Goal: Information Seeking & Learning: Check status

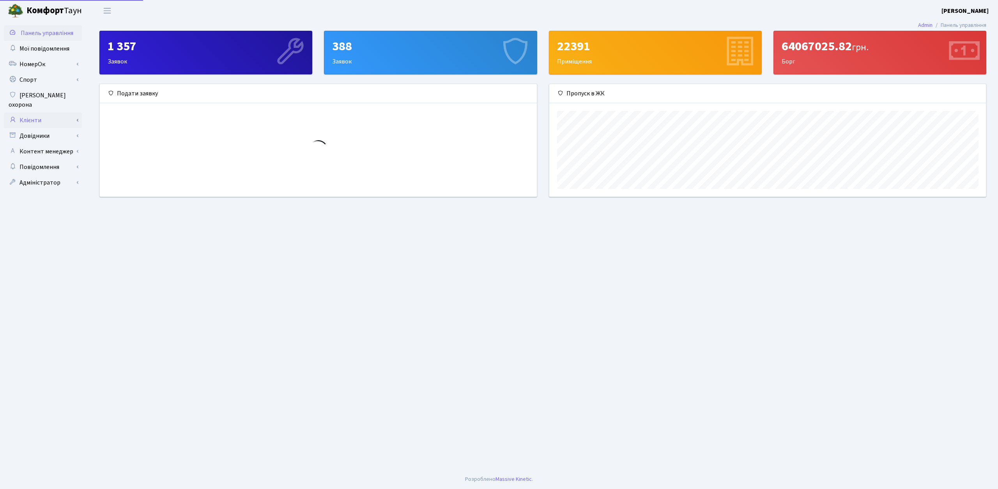
scroll to position [113, 436]
click at [35, 113] on link "Клієнти" at bounding box center [43, 121] width 78 height 16
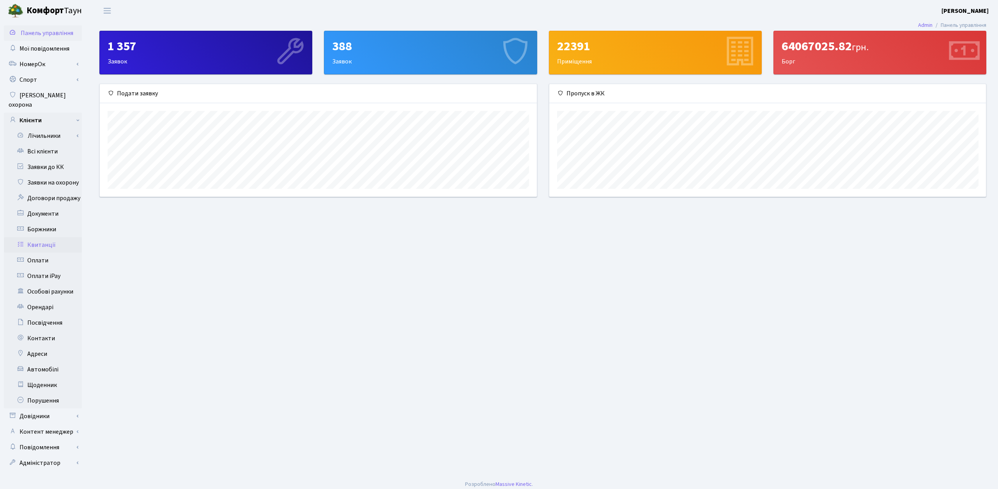
click at [49, 238] on link "Квитанції" at bounding box center [43, 245] width 78 height 16
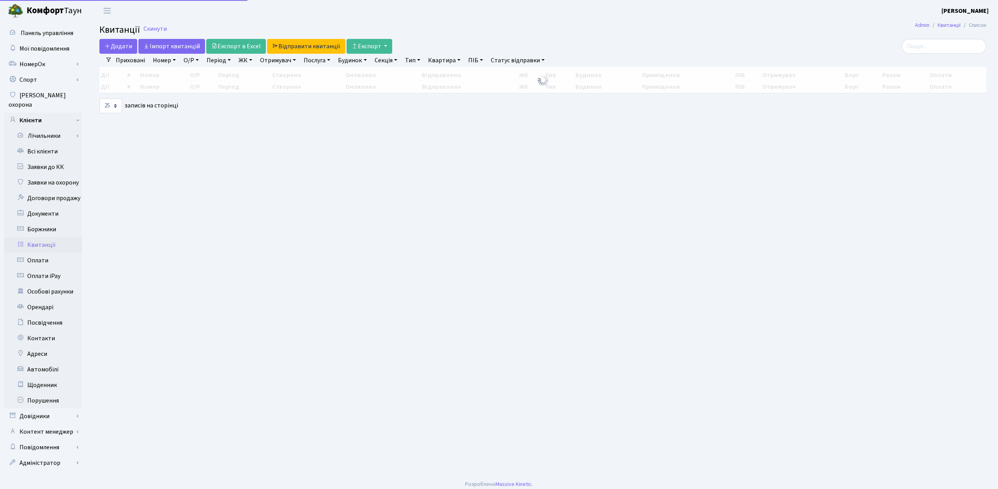
select select "25"
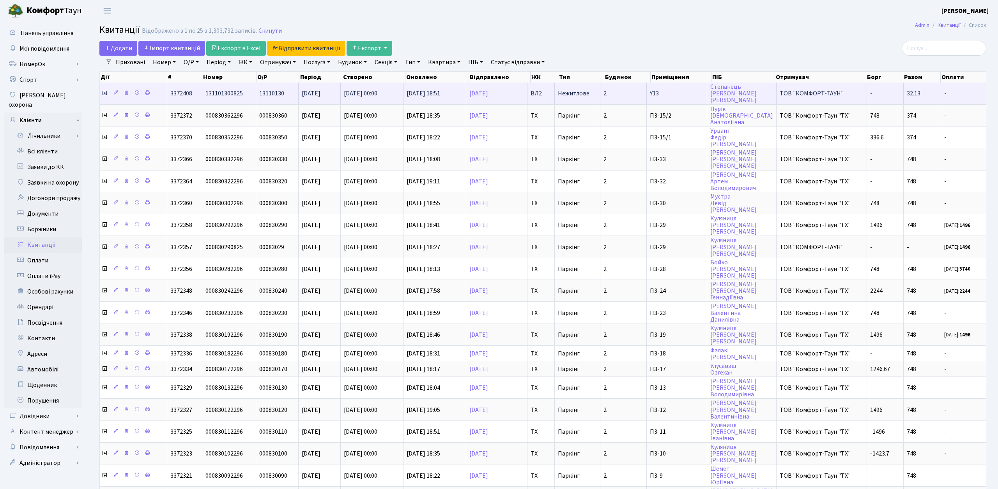
click at [102, 94] on icon at bounding box center [104, 93] width 6 height 6
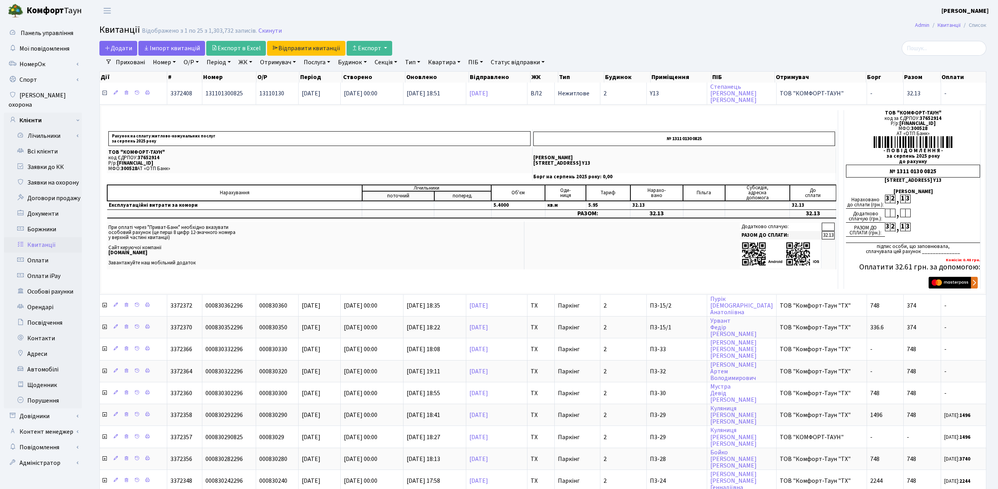
click at [102, 94] on icon at bounding box center [104, 93] width 6 height 6
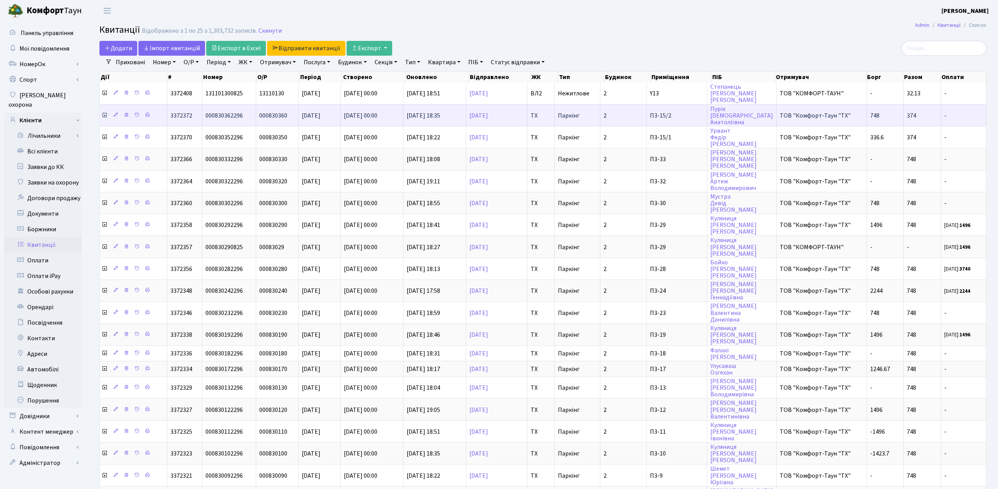
click at [106, 115] on icon at bounding box center [104, 115] width 6 height 6
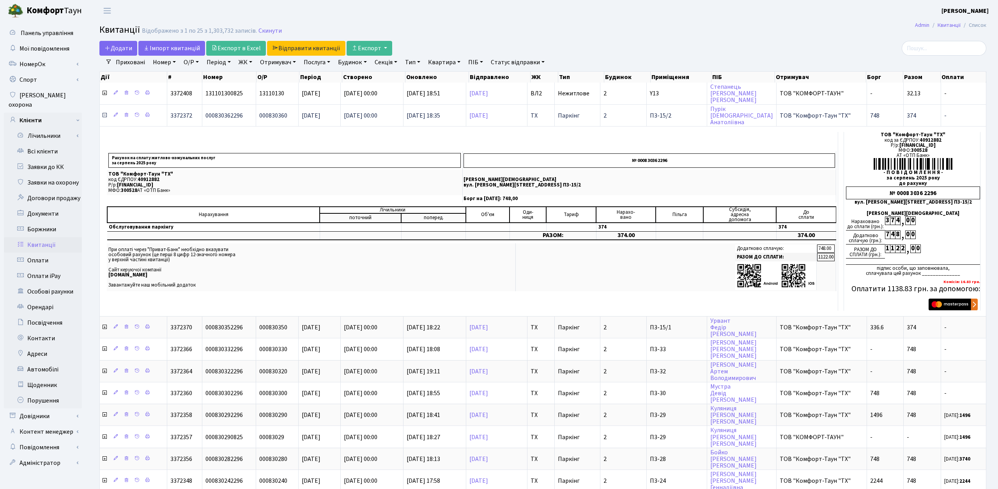
click at [106, 115] on icon at bounding box center [104, 115] width 6 height 6
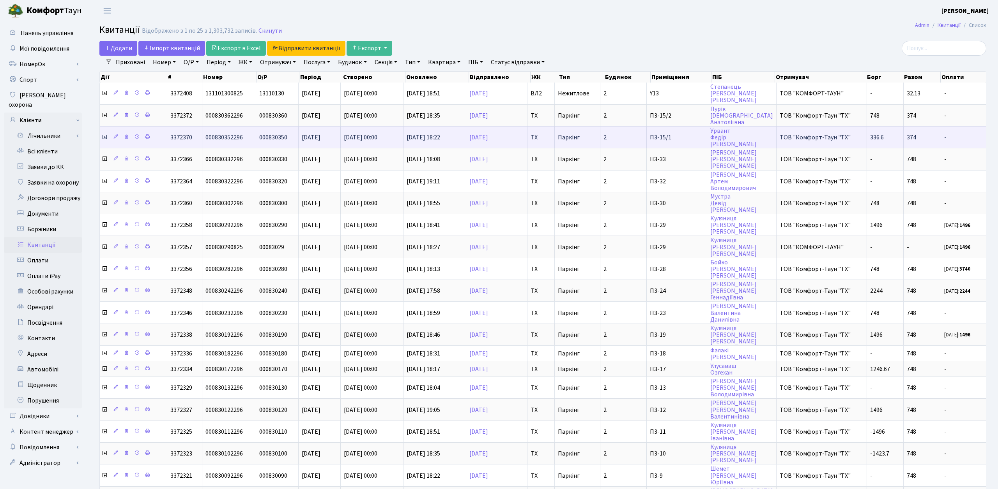
click at [106, 138] on icon at bounding box center [104, 137] width 6 height 6
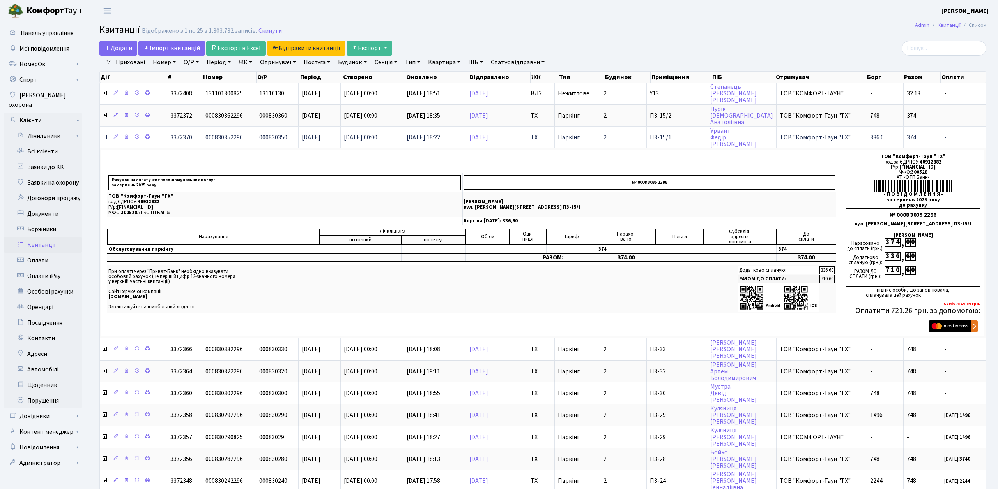
click at [106, 138] on icon at bounding box center [104, 137] width 6 height 6
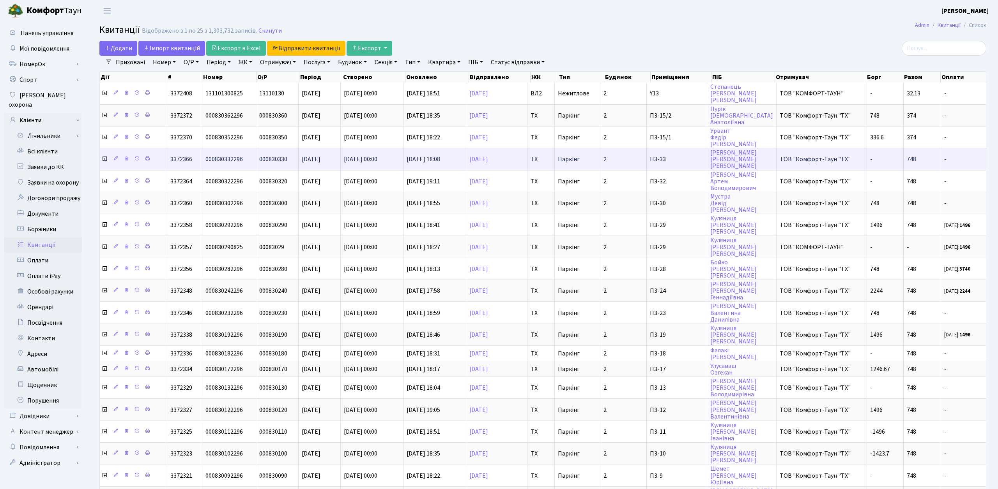
click at [106, 159] on icon at bounding box center [104, 159] width 6 height 6
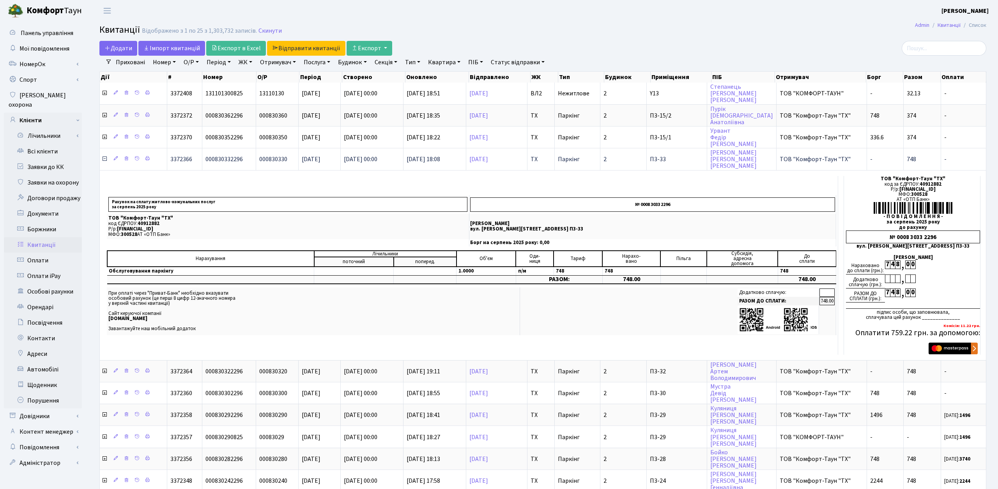
click at [106, 159] on icon at bounding box center [104, 159] width 6 height 6
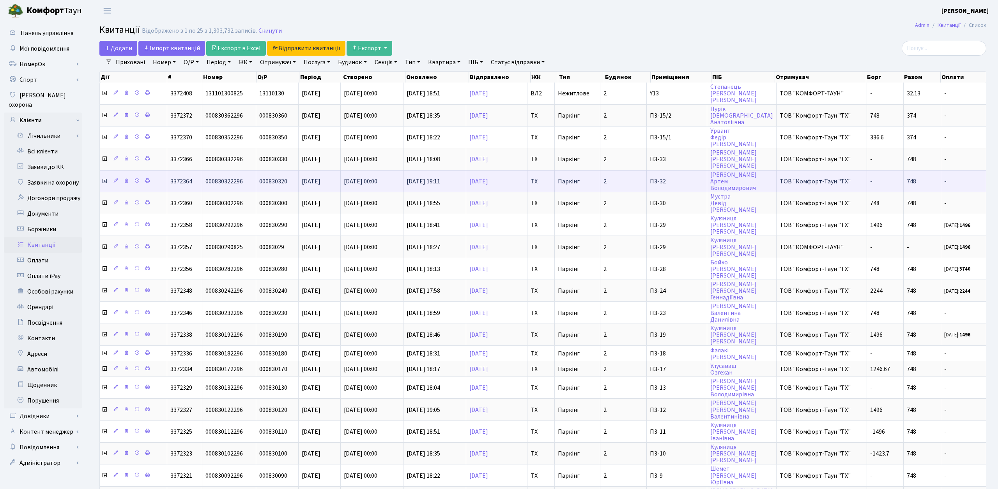
click at [104, 184] on icon at bounding box center [104, 181] width 6 height 6
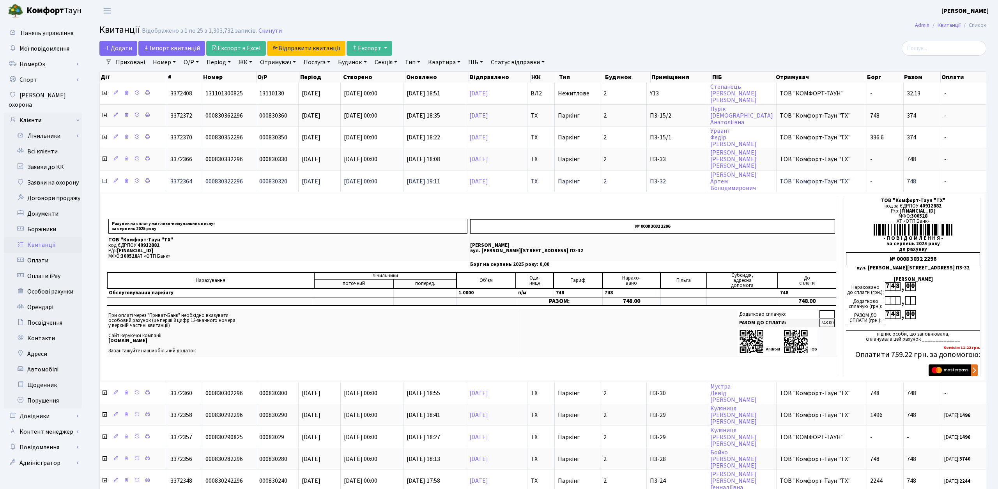
click at [105, 182] on icon at bounding box center [104, 181] width 6 height 6
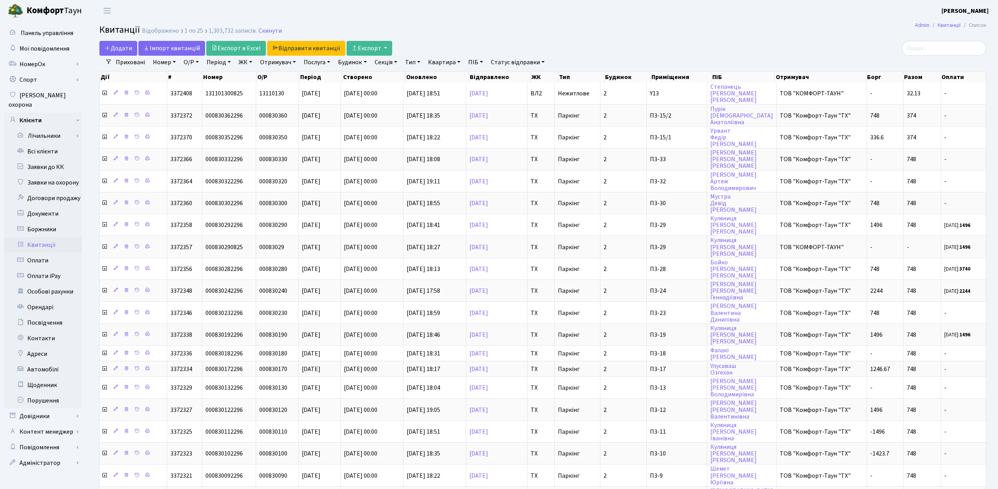
click at [441, 62] on link "Квартира" at bounding box center [444, 62] width 39 height 13
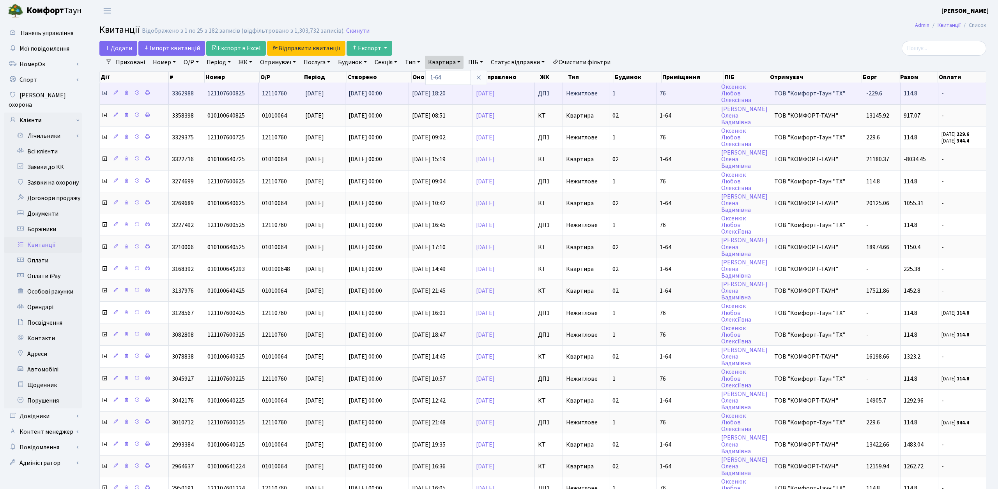
click at [106, 92] on icon at bounding box center [104, 93] width 6 height 6
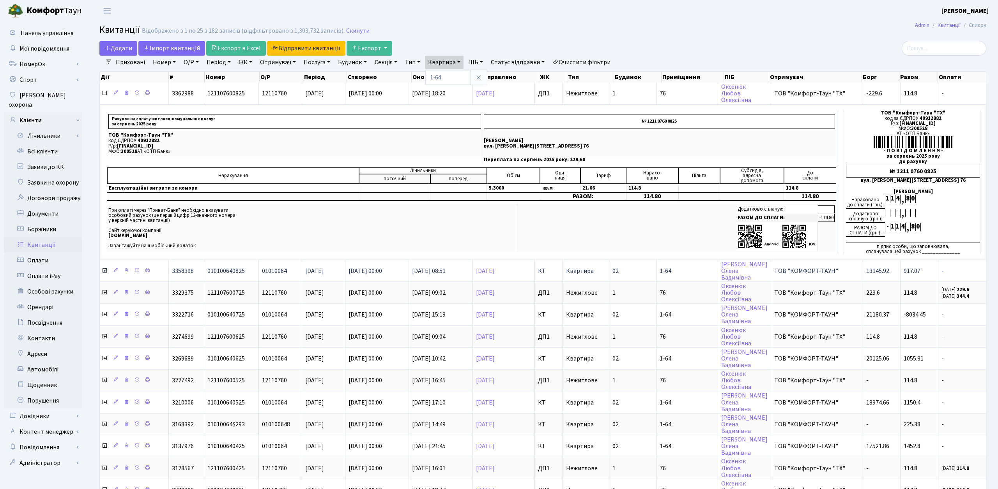
click at [105, 272] on icon at bounding box center [104, 271] width 6 height 6
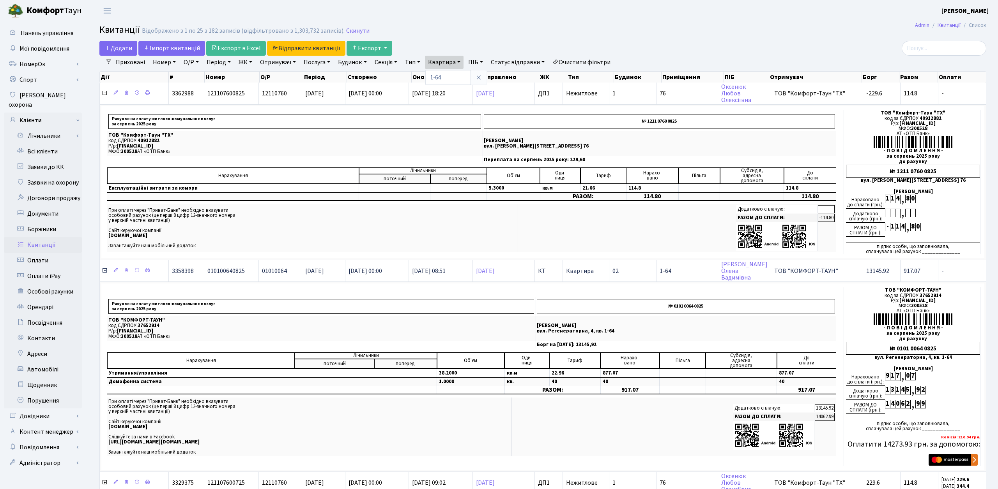
click at [105, 272] on icon at bounding box center [104, 271] width 6 height 6
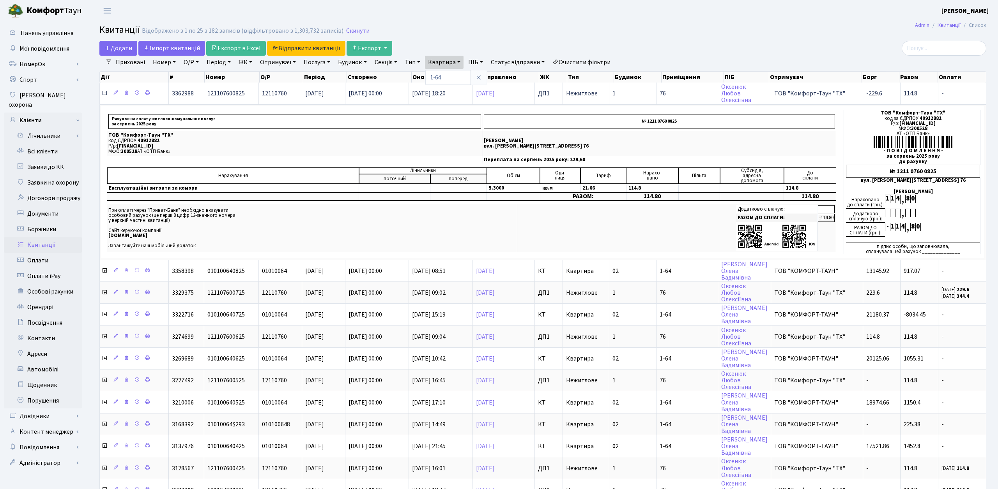
click at [105, 92] on icon at bounding box center [104, 93] width 6 height 6
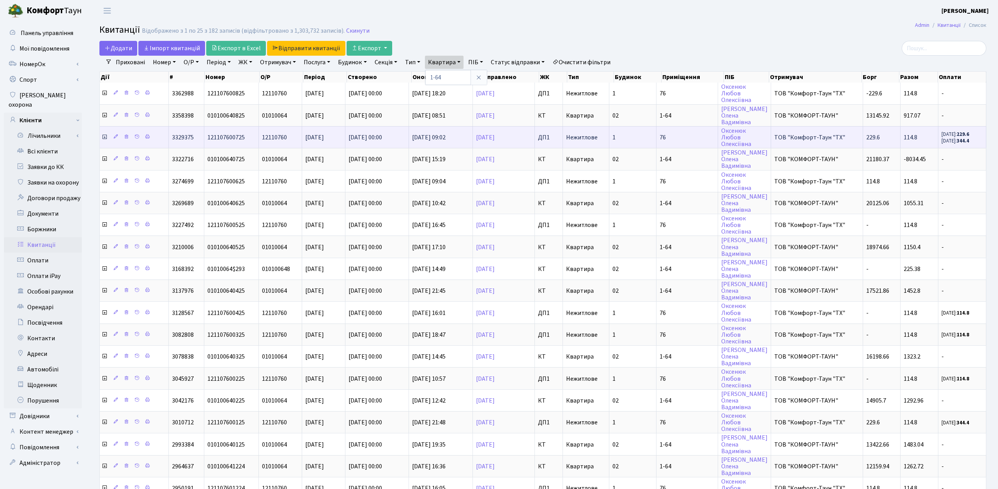
click at [103, 136] on icon at bounding box center [104, 137] width 6 height 6
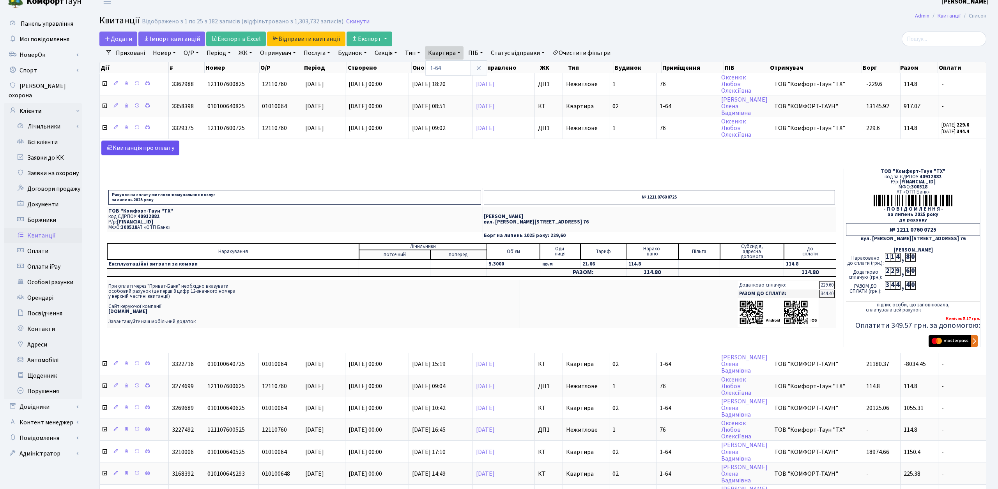
scroll to position [10, 0]
click at [163, 150] on link "Kвитанція про оплату" at bounding box center [140, 147] width 78 height 15
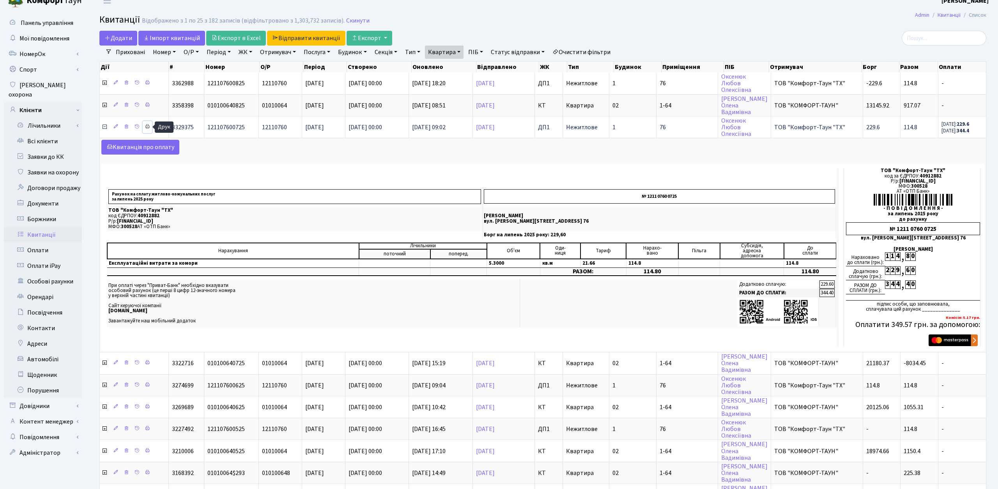
click at [149, 127] on icon at bounding box center [147, 126] width 5 height 5
click at [104, 129] on icon at bounding box center [104, 127] width 6 height 6
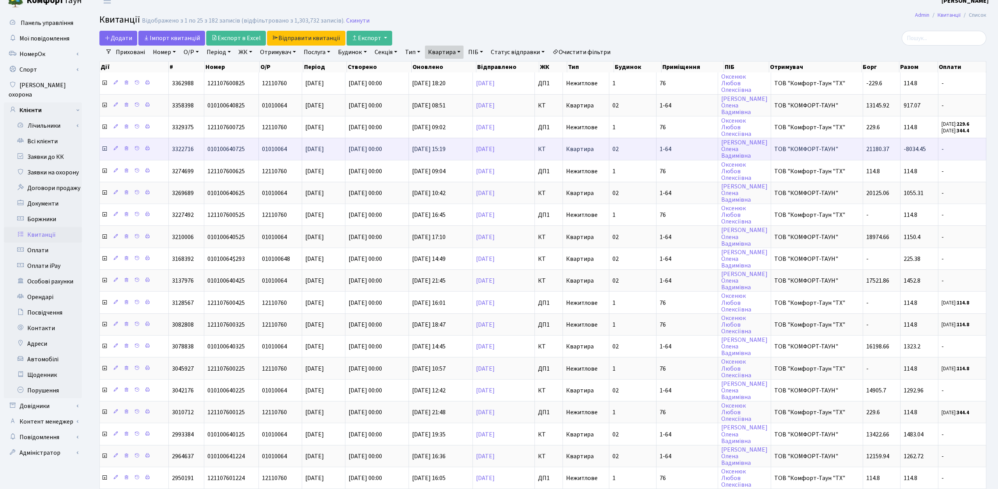
click at [103, 148] on icon at bounding box center [104, 149] width 6 height 6
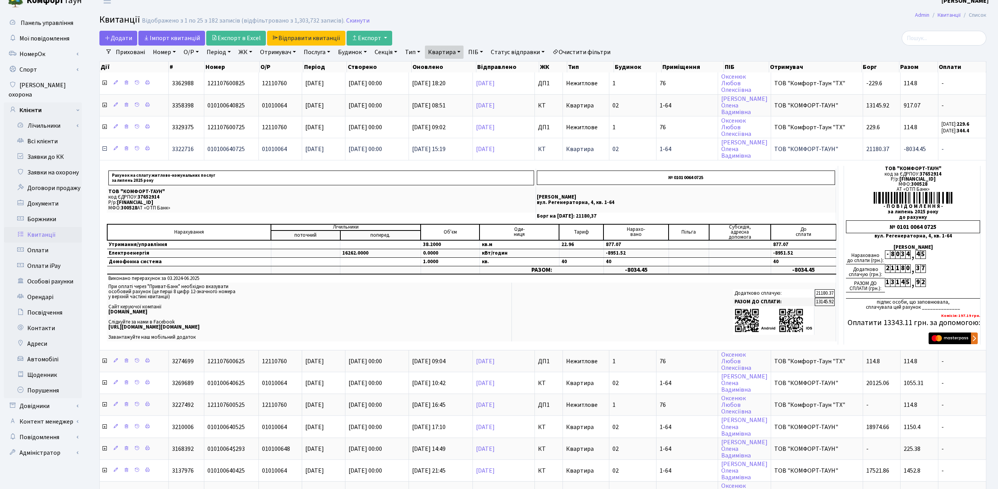
click at [104, 149] on icon at bounding box center [104, 149] width 6 height 6
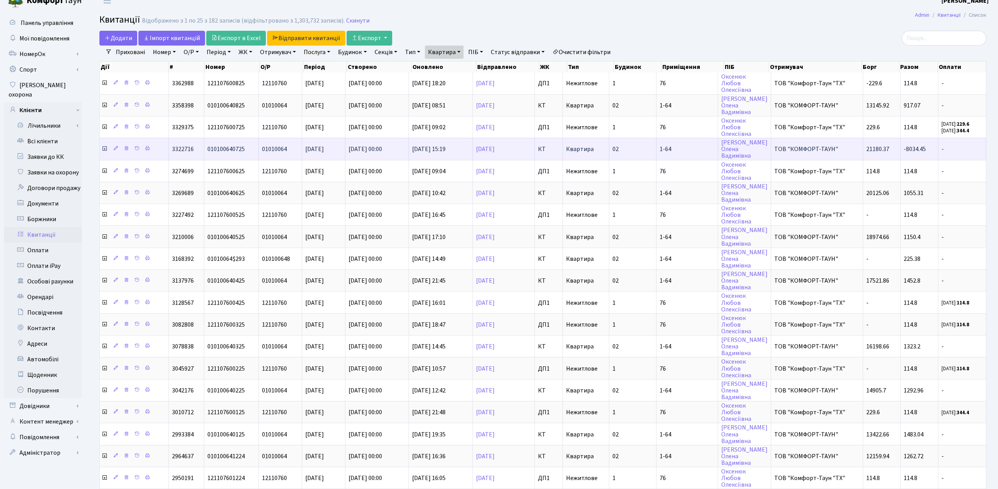
click at [104, 149] on icon at bounding box center [104, 149] width 6 height 6
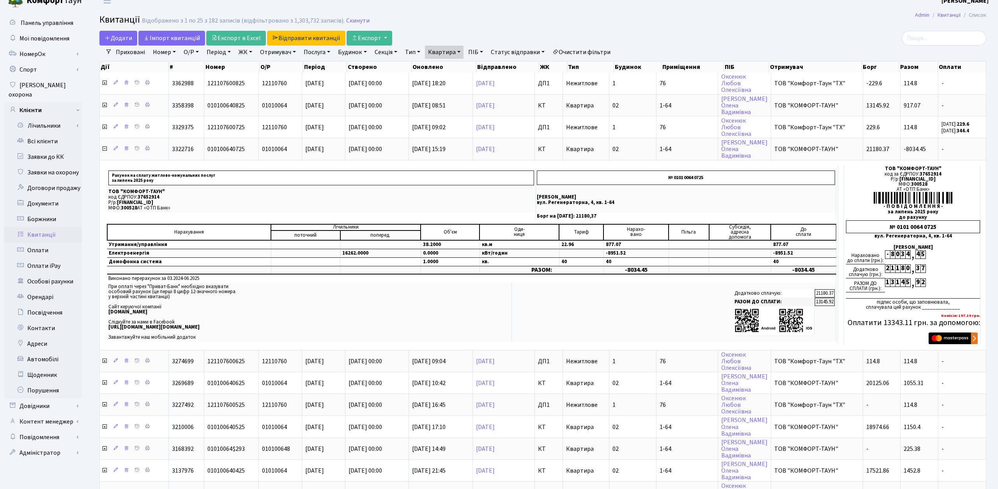
click at [460, 53] on link "Квартира" at bounding box center [444, 52] width 39 height 13
drag, startPoint x: 457, startPoint y: 68, endPoint x: 417, endPoint y: 57, distance: 41.4
click at [416, 57] on ul "Приховані Номер О/Р Період 11.09.2025 - 11.09.2025 ЖК ТХ, вул. Ділова, 1/2 КТ, …" at bounding box center [363, 52] width 502 height 13
click at [441, 53] on link "Квартира" at bounding box center [444, 52] width 39 height 13
click at [447, 63] on input "1-64" at bounding box center [448, 67] width 46 height 15
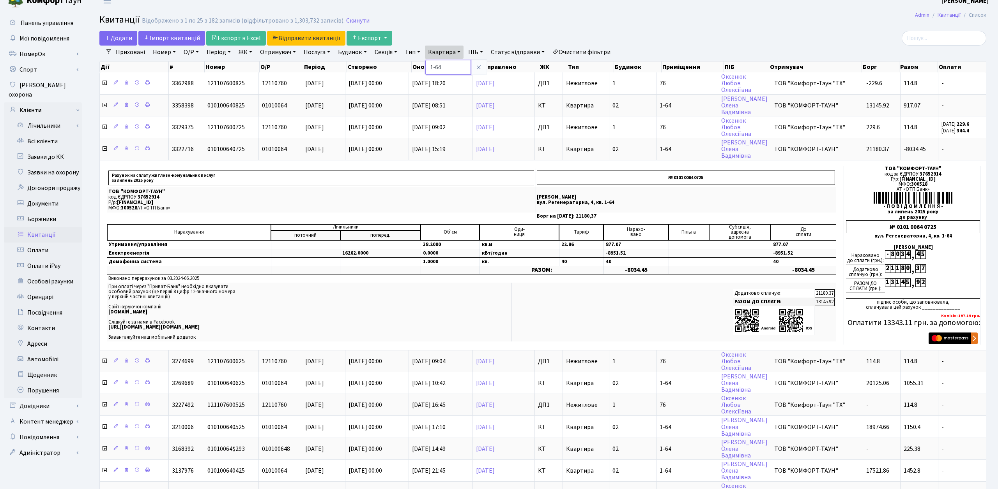
click at [447, 63] on input "1-64" at bounding box center [448, 67] width 46 height 15
drag, startPoint x: 458, startPoint y: 67, endPoint x: 420, endPoint y: 65, distance: 37.8
click at [421, 66] on div "Додати Iмпорт квитанцій Експорт в Excel Відправити квитанції Експорт Фільтри Пр…" at bounding box center [543, 438] width 898 height 814
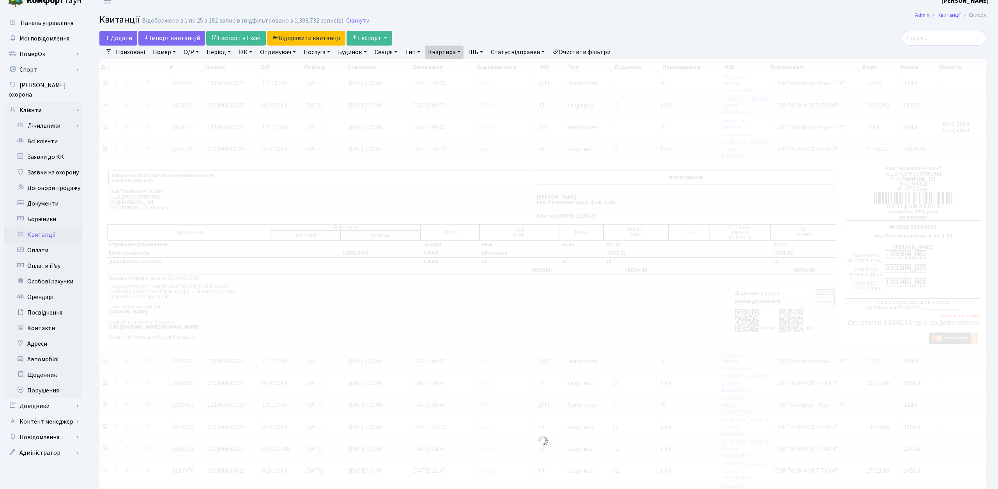
click at [446, 57] on link "Квартира" at bounding box center [444, 52] width 39 height 13
type input "F"
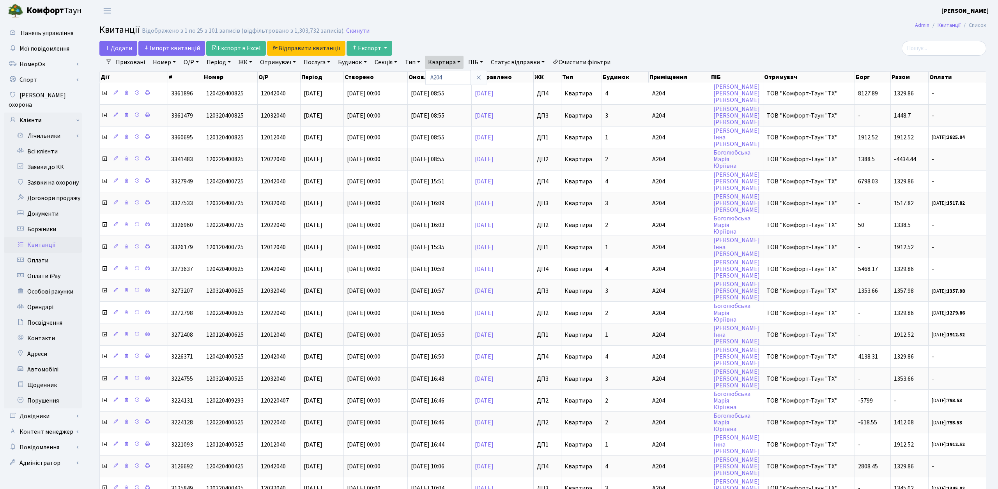
click at [549, 34] on h2 "Квитанції Відображено з 1 по 25 з 101 записів (відфільтровано з 1,303,732 запис…" at bounding box center [542, 31] width 887 height 13
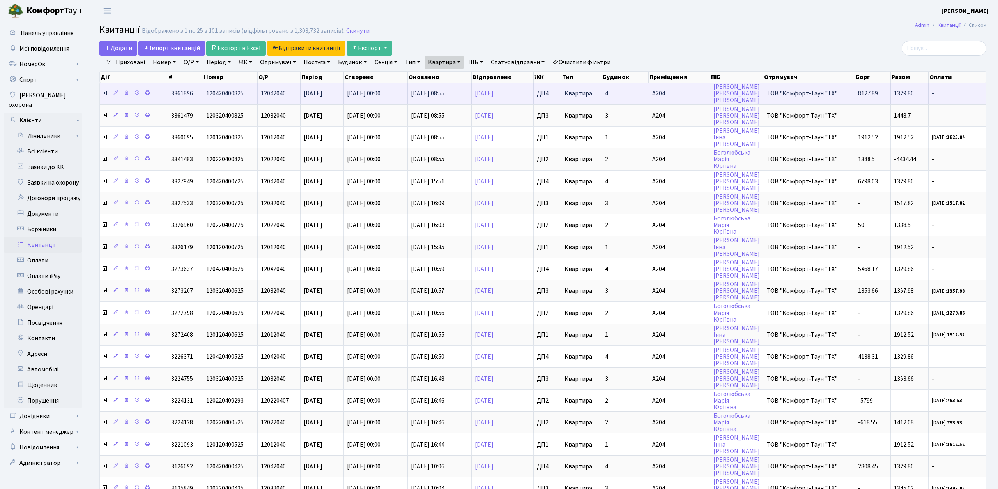
click at [106, 92] on icon at bounding box center [104, 93] width 6 height 6
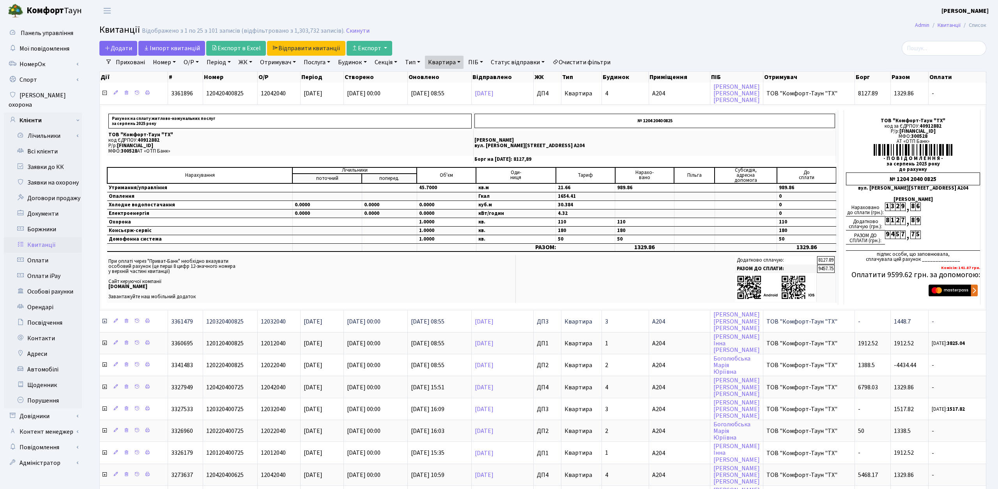
click at [105, 320] on icon at bounding box center [104, 321] width 6 height 6
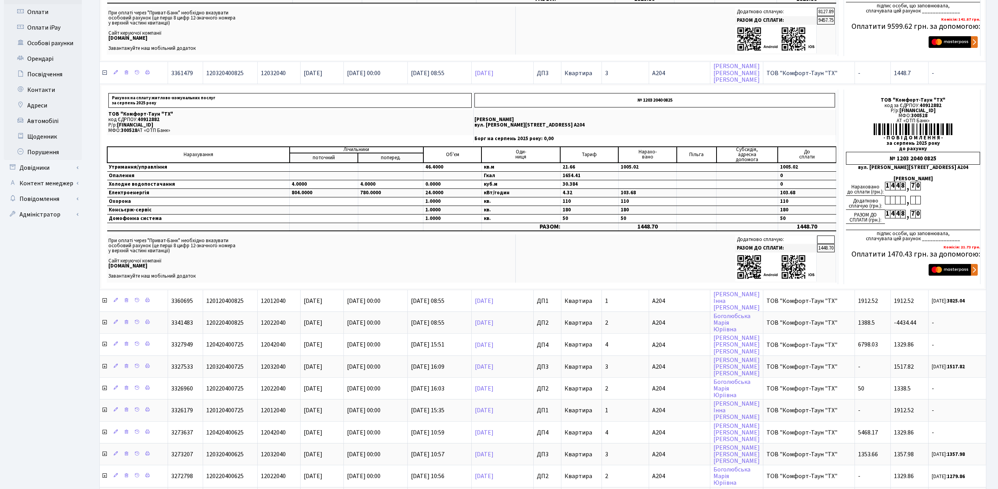
scroll to position [258, 0]
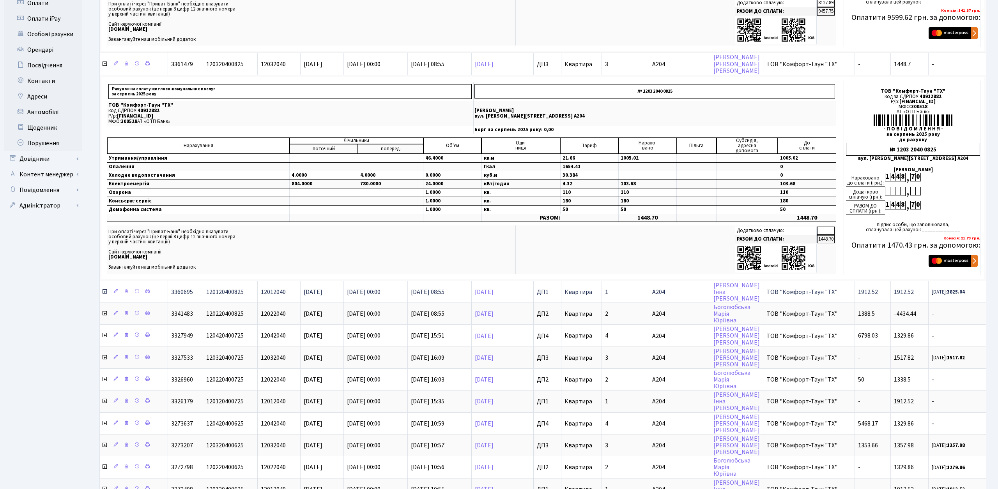
click at [104, 291] on icon at bounding box center [104, 292] width 6 height 6
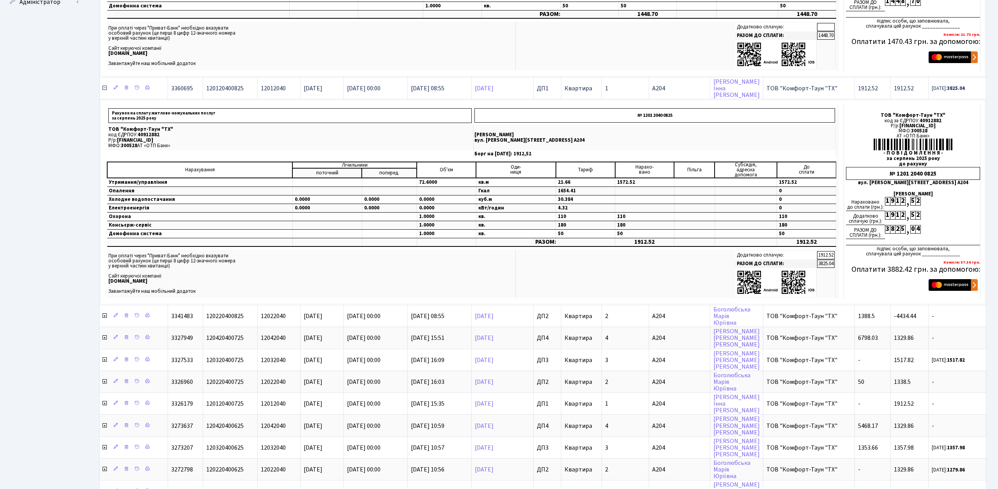
scroll to position [472, 0]
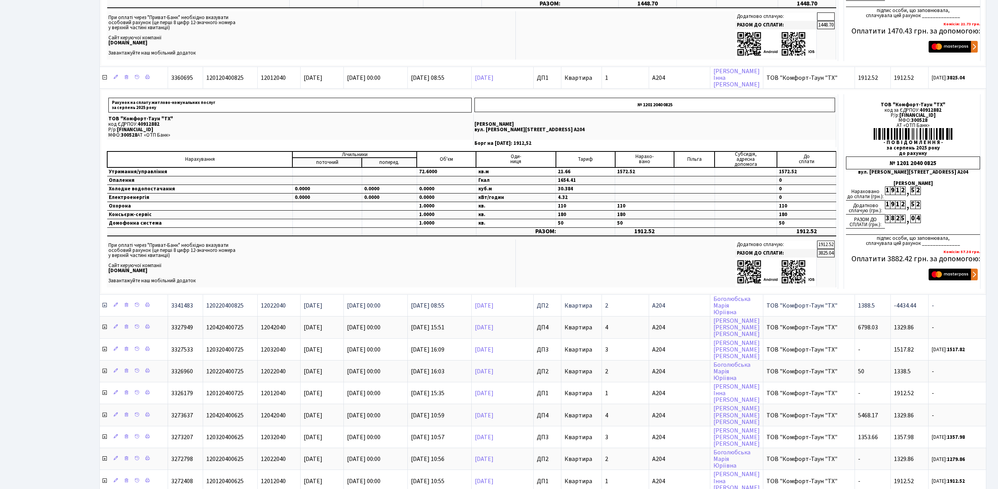
click at [104, 306] on icon at bounding box center [104, 305] width 6 height 6
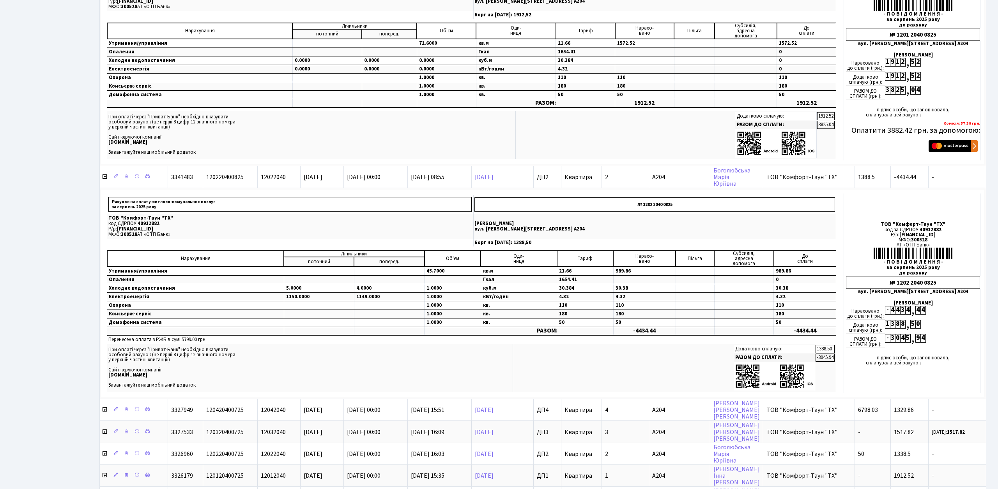
scroll to position [752, 0]
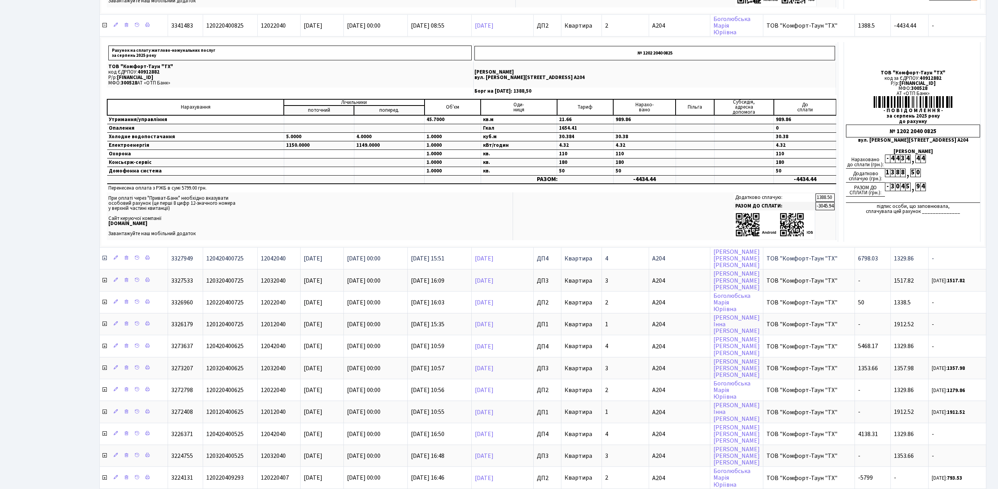
click at [105, 259] on icon at bounding box center [104, 258] width 6 height 6
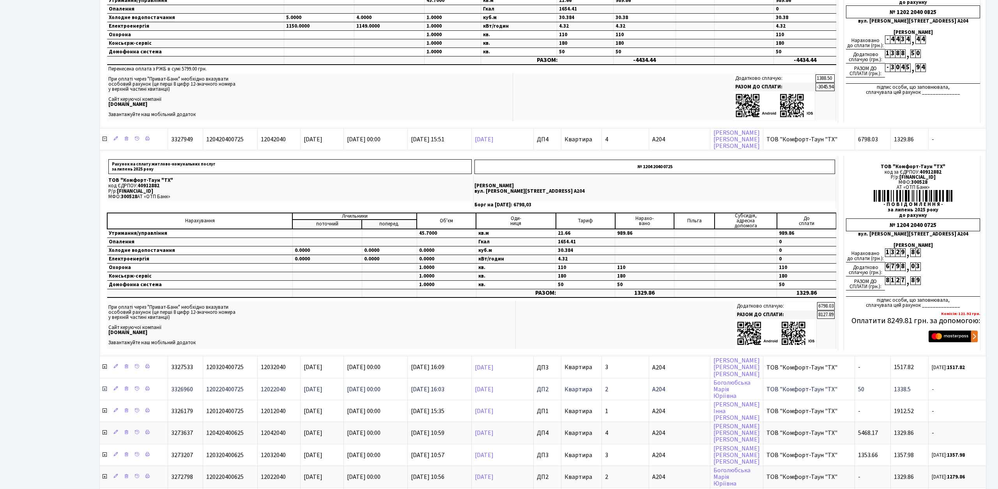
scroll to position [950, 0]
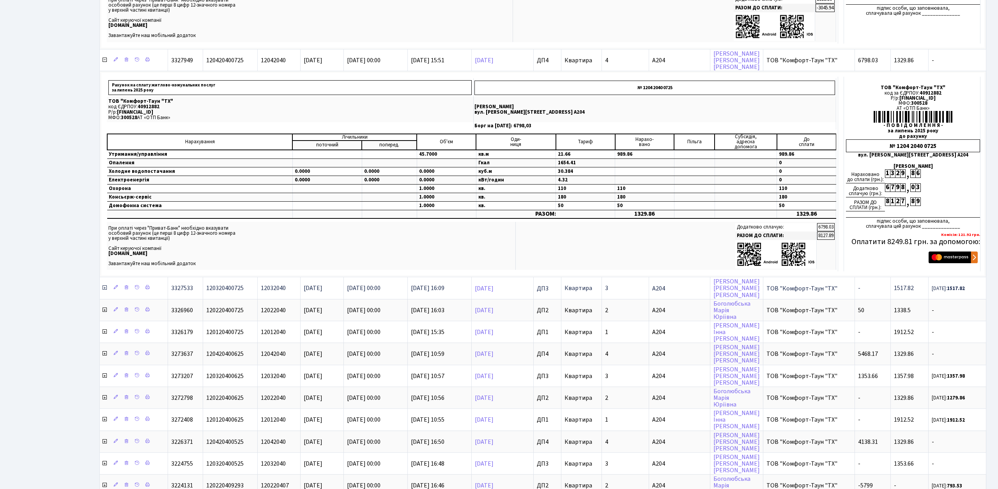
click at [104, 287] on icon at bounding box center [104, 288] width 6 height 6
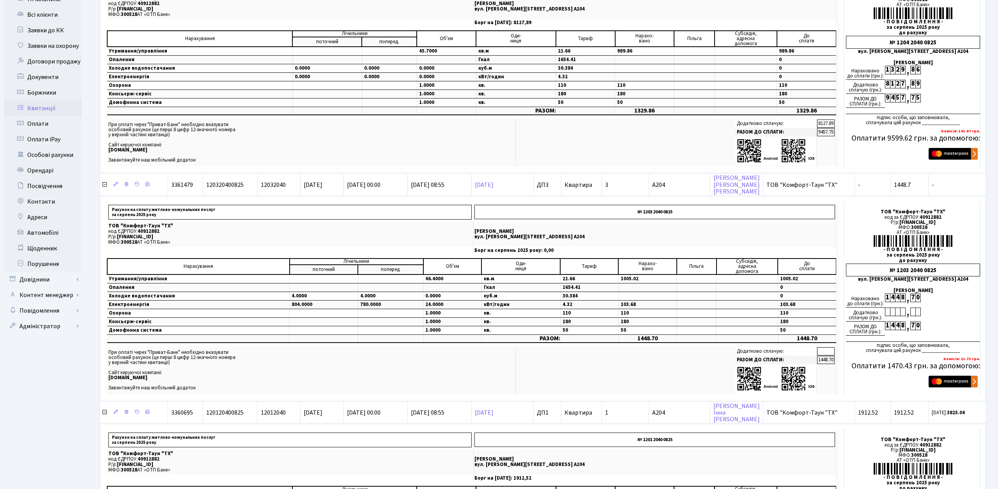
scroll to position [41, 0]
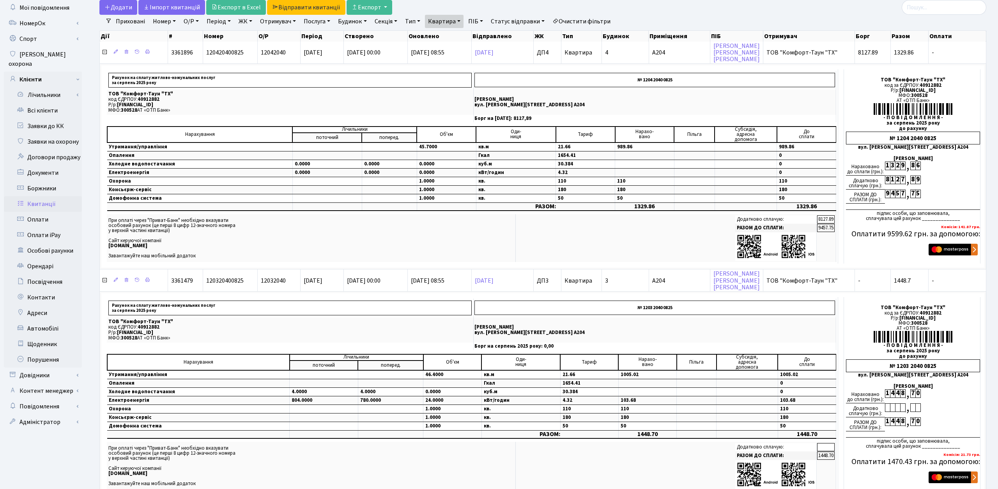
click at [251, 20] on link "ЖК" at bounding box center [245, 21] width 20 height 13
click at [262, 48] on li "ТХ, вул. [PERSON_NAME], 1/2" at bounding box center [284, 49] width 94 height 14
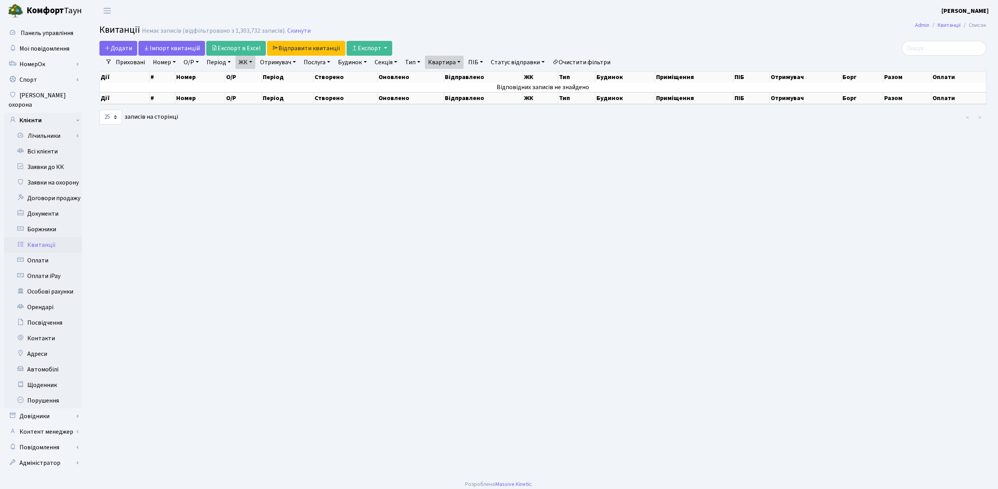
click at [441, 66] on link "Квартира" at bounding box center [444, 62] width 39 height 13
click at [439, 75] on input "А204" at bounding box center [448, 77] width 46 height 15
type input "A204"
click at [482, 78] on icon at bounding box center [478, 77] width 6 height 6
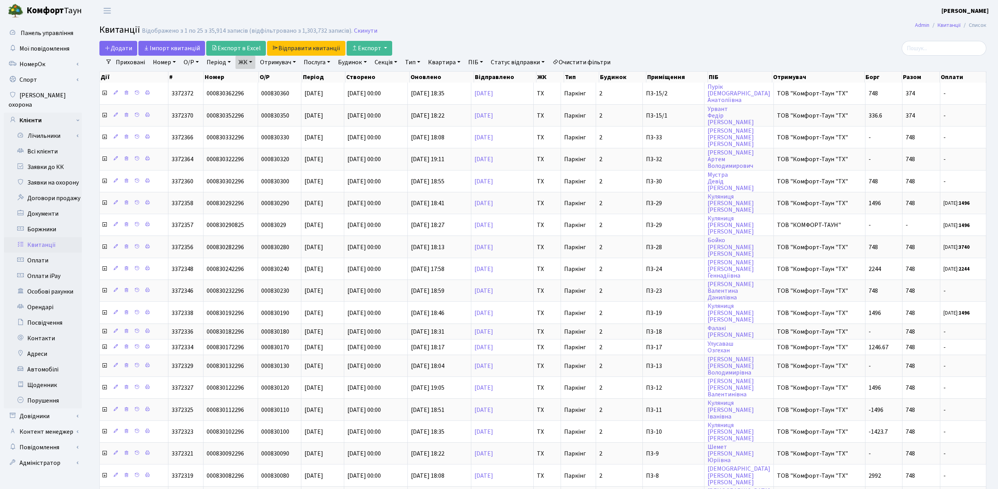
click at [452, 61] on link "Квартира" at bounding box center [444, 62] width 39 height 13
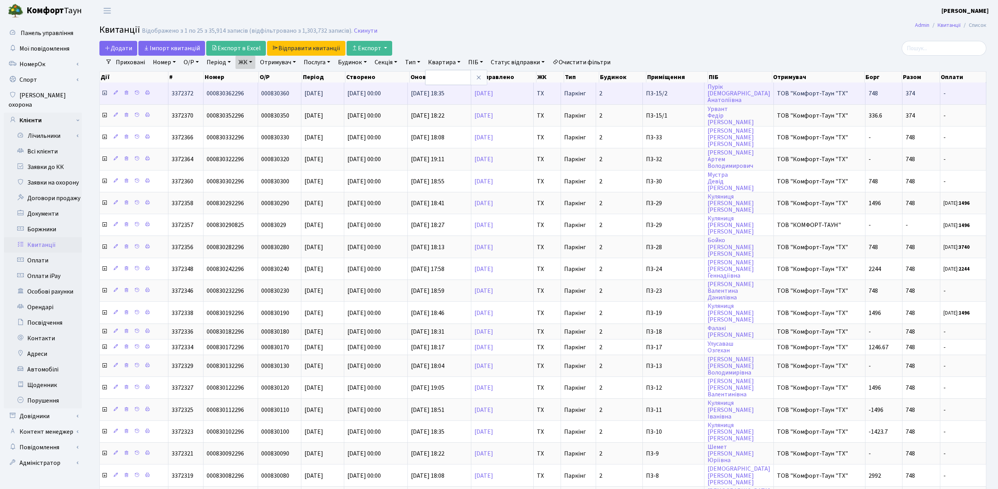
click at [450, 86] on td "[DATE] 18:35" at bounding box center [440, 93] width 64 height 21
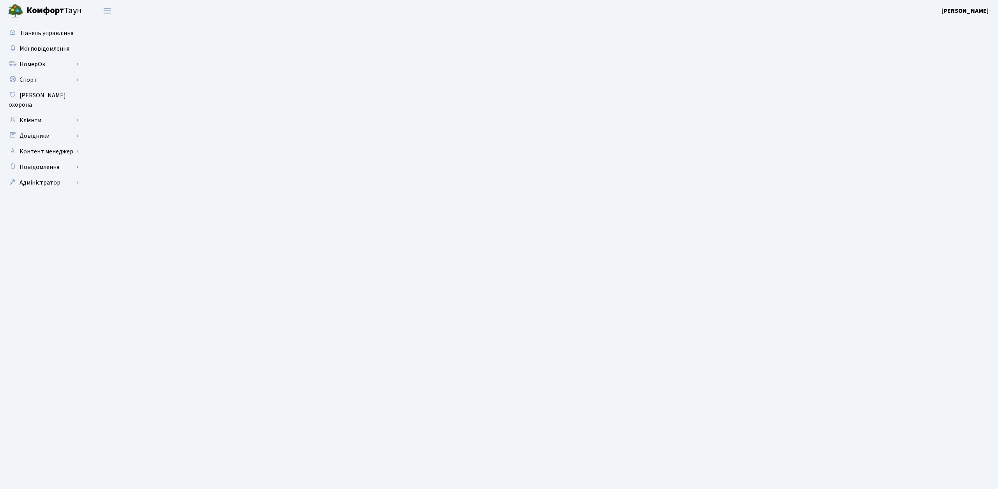
select select "46997"
select select "25"
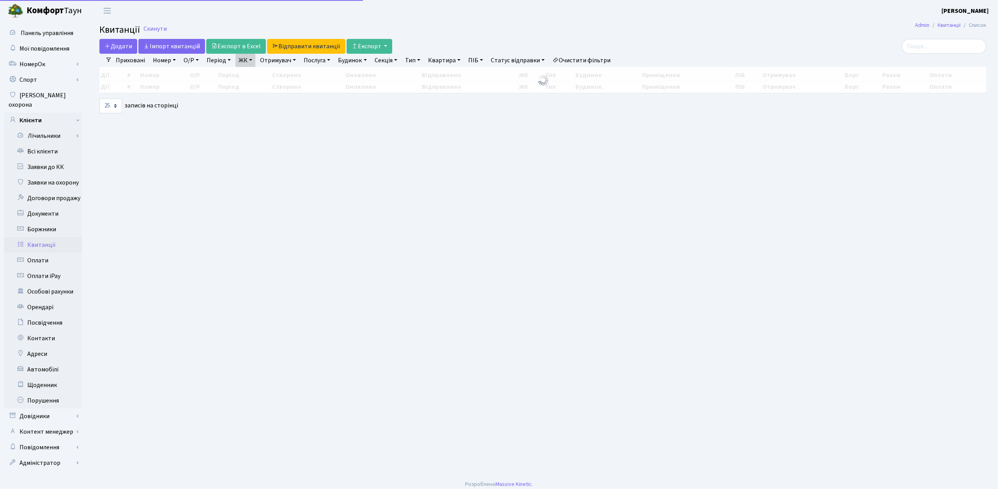
click at [458, 61] on link "Квартира" at bounding box center [444, 60] width 39 height 13
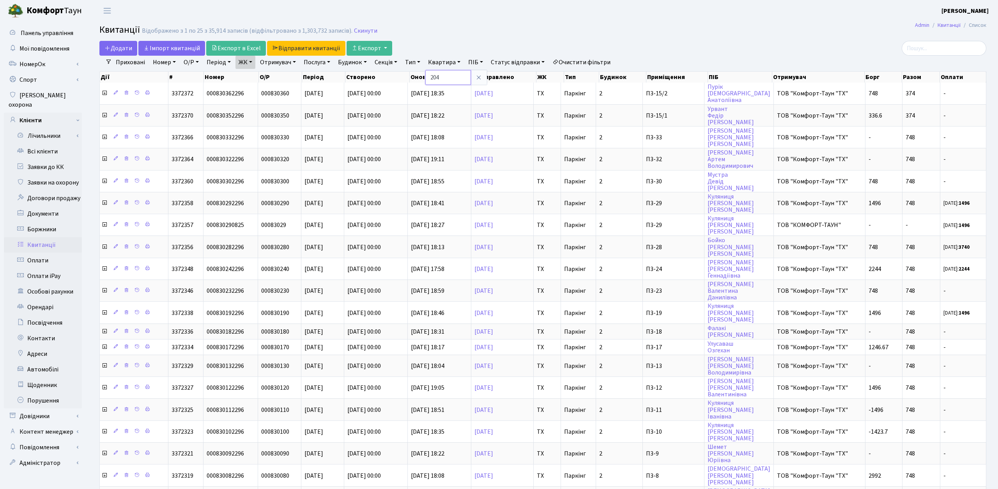
type input "204"
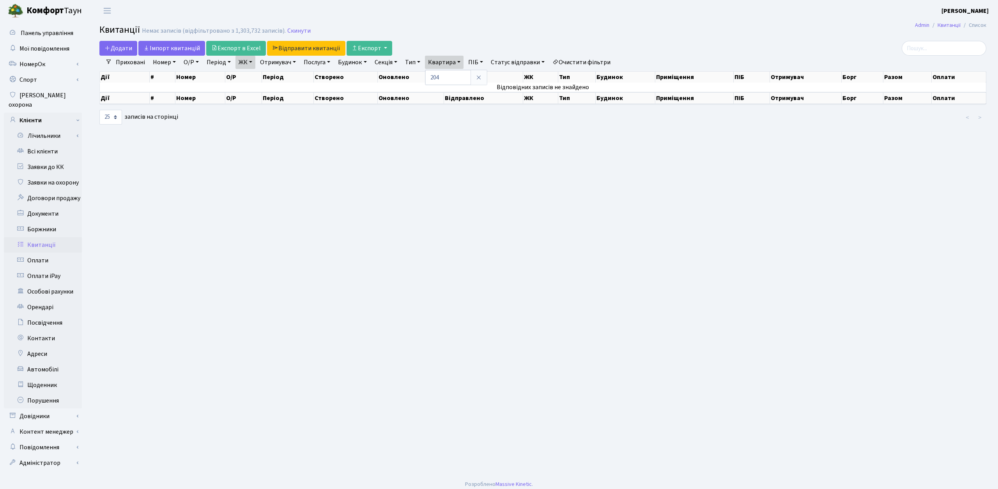
click at [634, 23] on main "[PERSON_NAME] Список [PERSON_NAME] записів (відфільтровано з 1,303,732 записів)…" at bounding box center [543, 248] width 910 height 454
click at [443, 57] on link "Квартира" at bounding box center [444, 62] width 39 height 13
click at [482, 75] on icon at bounding box center [478, 77] width 6 height 6
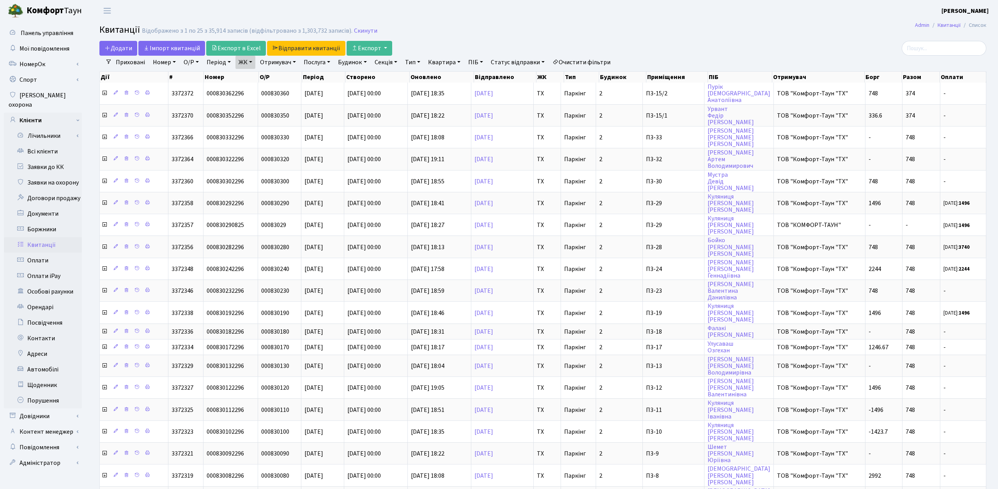
click at [486, 63] on link "ПІБ" at bounding box center [475, 62] width 21 height 13
click at [493, 79] on input "text" at bounding box center [488, 77] width 46 height 15
type input ","
type input "боголюбська"
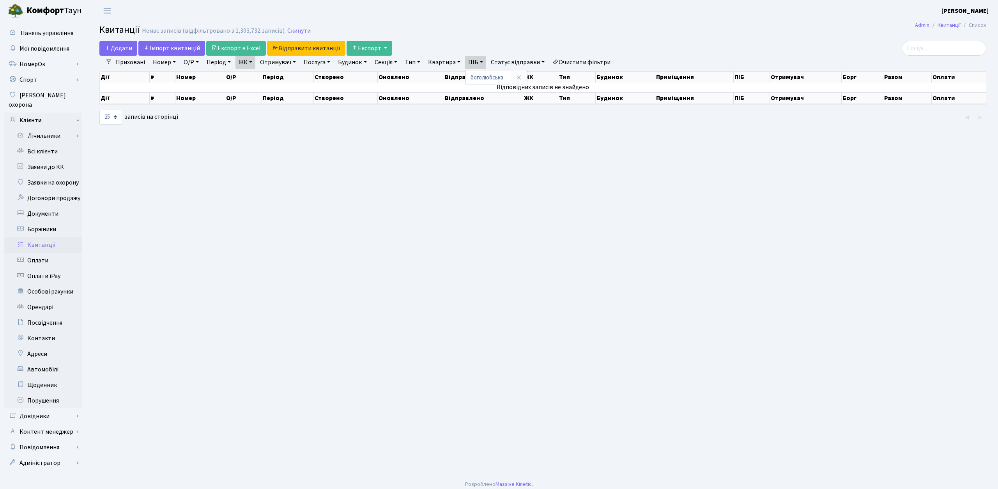
click at [252, 62] on link "ЖК" at bounding box center [245, 62] width 20 height 13
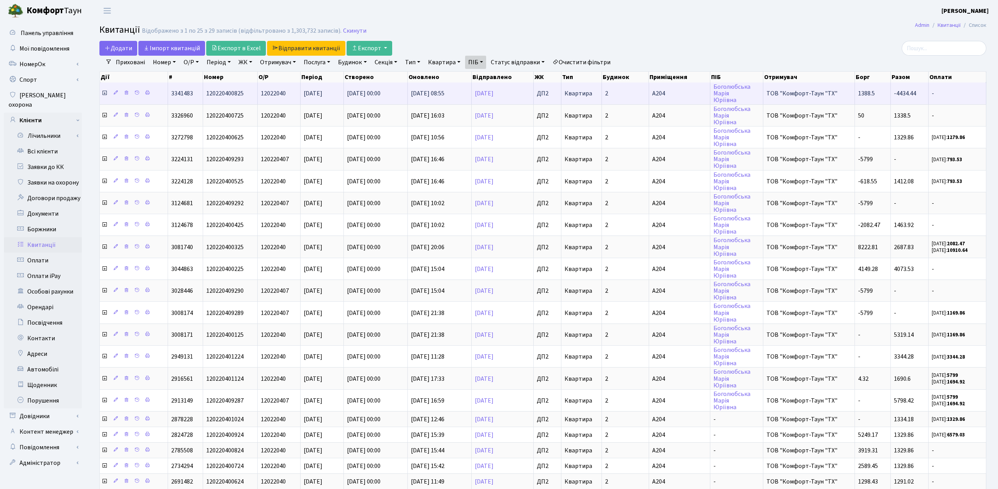
click at [106, 93] on icon at bounding box center [104, 93] width 6 height 6
